Goal: Information Seeking & Learning: Check status

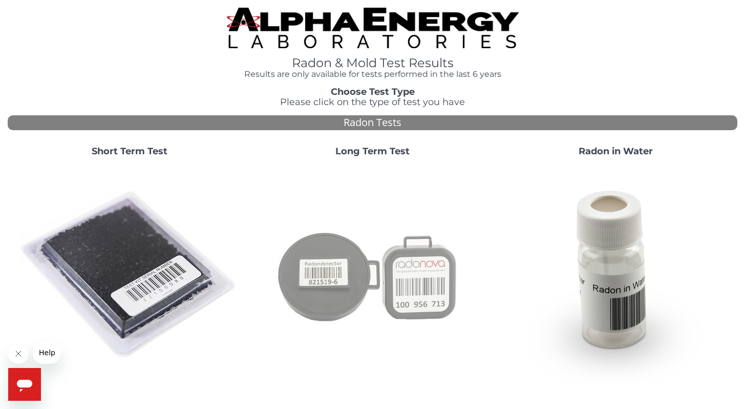
click at [367, 270] on img at bounding box center [373, 275] width 220 height 220
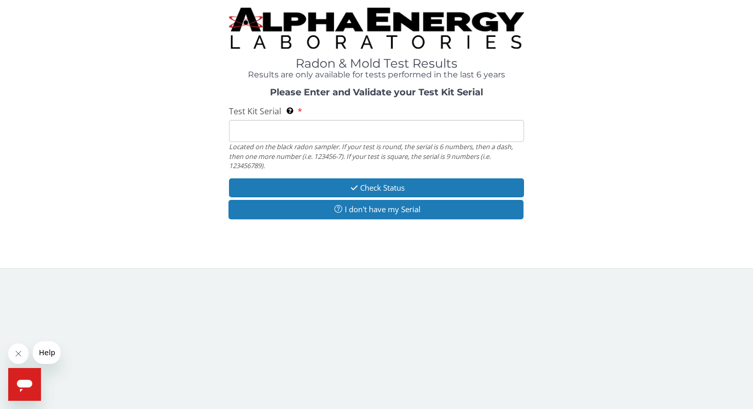
click at [334, 142] on div "Located on the black radon sampler. If your test is round, the serial is 6 numb…" at bounding box center [376, 156] width 295 height 28
click at [318, 133] on input "Test Kit Serial Located on the black radon sampler. If your test is round, the …" at bounding box center [376, 131] width 295 height 22
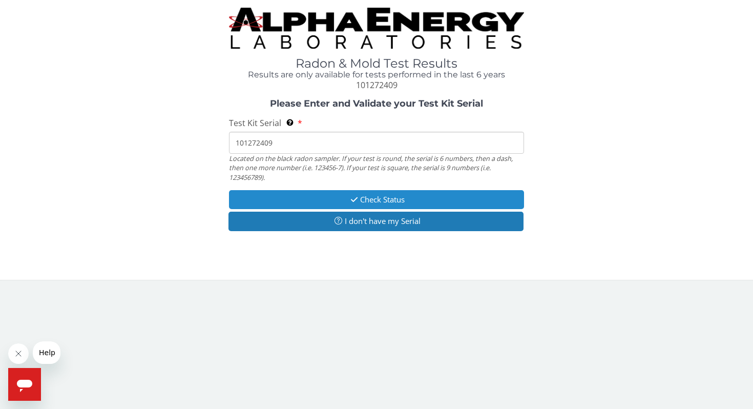
type input "101272409"
click at [379, 198] on button "Check Status" at bounding box center [376, 199] width 295 height 19
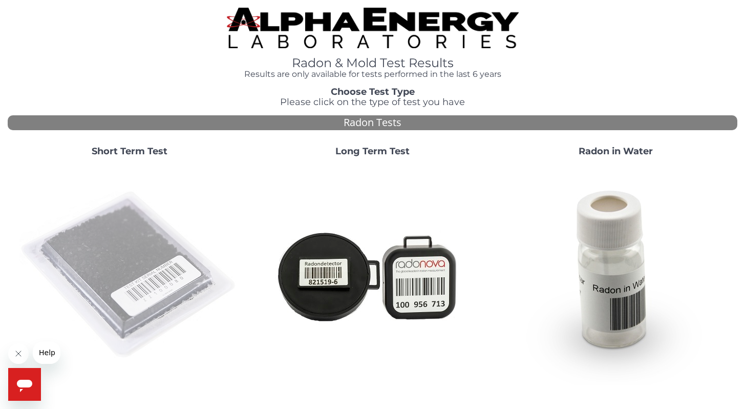
click at [102, 282] on img at bounding box center [129, 275] width 220 height 220
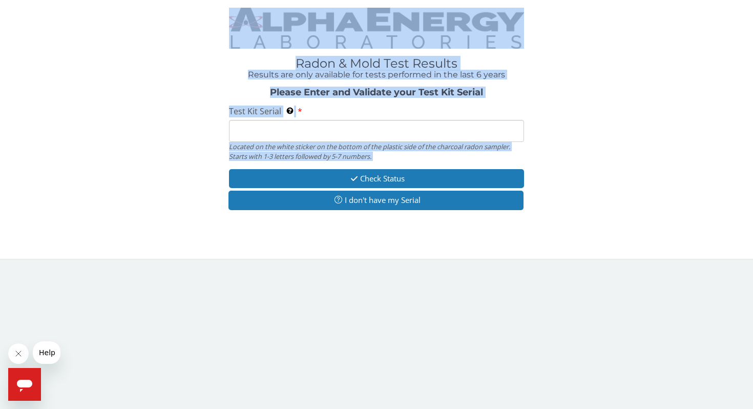
click at [102, 282] on body "Radon & Mold Test Results Results are only available for tests performed in the…" at bounding box center [376, 204] width 753 height 409
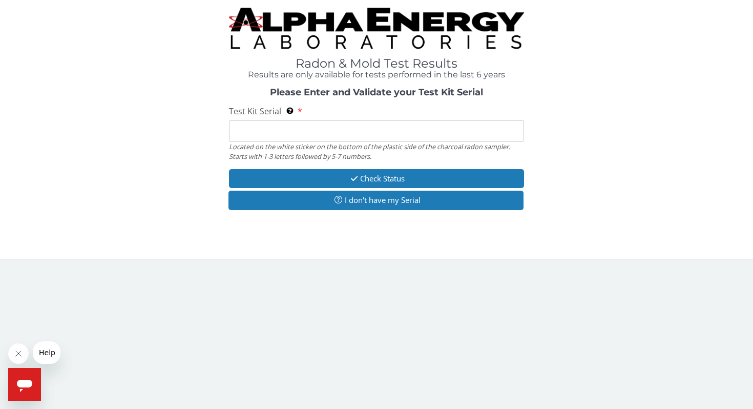
click at [336, 132] on input "Test Kit Serial Located on the white sticker on the bottom of the plastic side …" at bounding box center [376, 131] width 295 height 22
type input "AA768444"
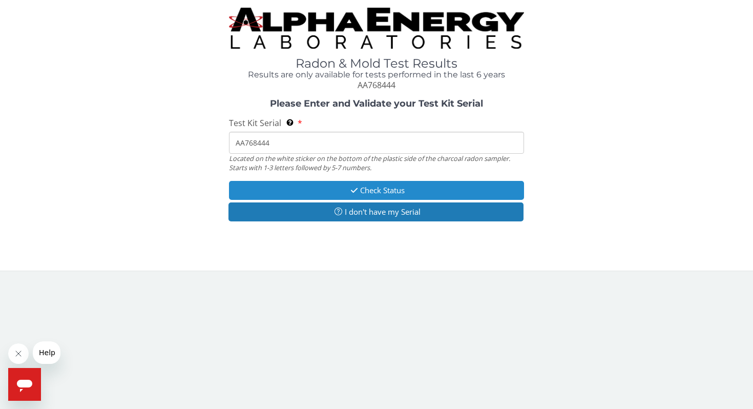
click at [369, 194] on button "Check Status" at bounding box center [376, 190] width 295 height 19
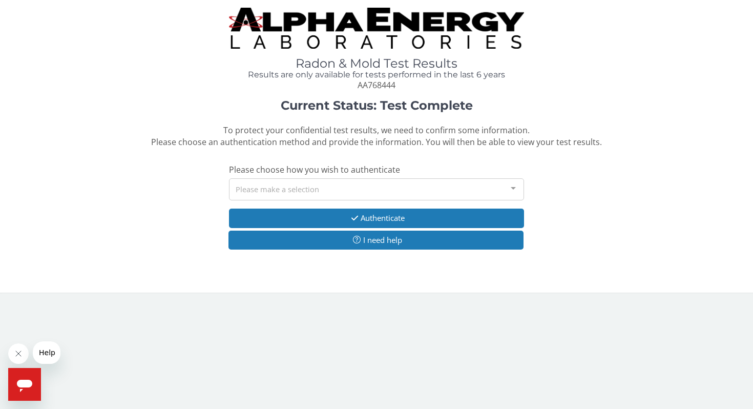
click at [362, 190] on div "Please make a selection" at bounding box center [376, 189] width 295 height 22
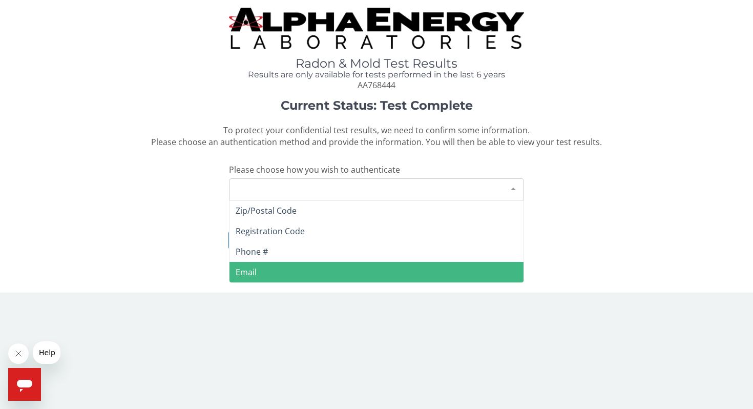
click at [261, 265] on span "Email" at bounding box center [376, 272] width 294 height 20
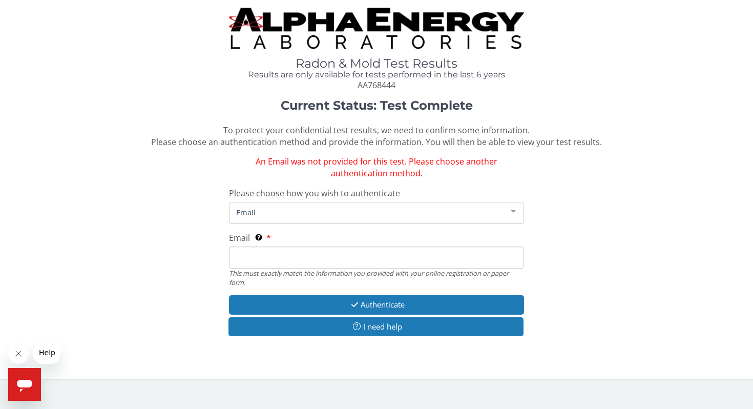
click at [271, 211] on span "Email" at bounding box center [368, 211] width 269 height 11
click at [484, 214] on span "Email" at bounding box center [368, 211] width 269 height 11
